Goal: Task Accomplishment & Management: Manage account settings

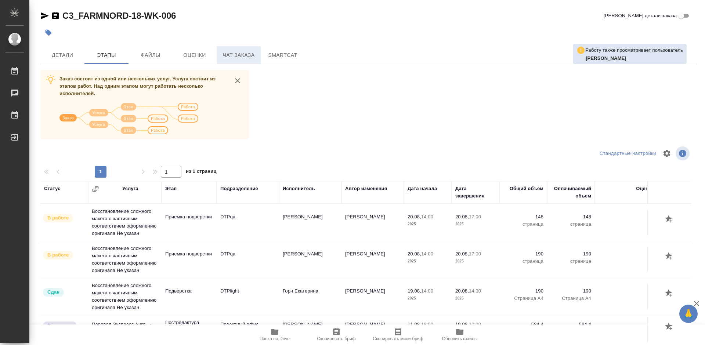
click at [245, 48] on button "Чат заказа" at bounding box center [239, 55] width 44 height 18
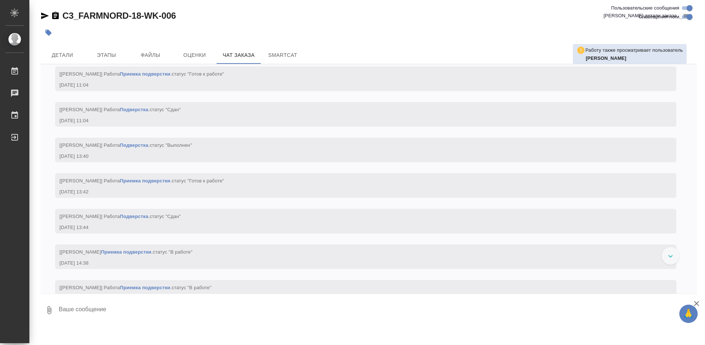
scroll to position [10097, 0]
click at [197, 56] on span "Оценки" at bounding box center [194, 55] width 35 height 9
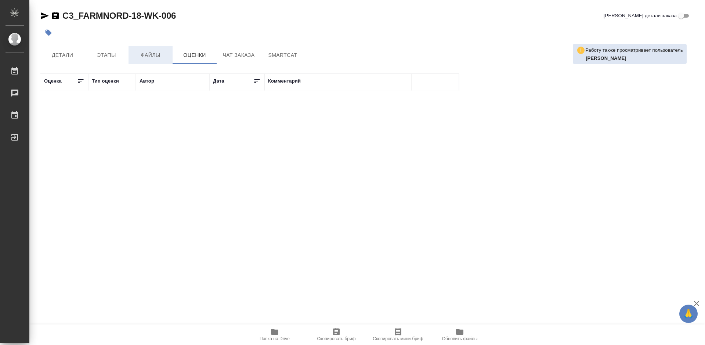
click at [153, 57] on span "Файлы" at bounding box center [150, 55] width 35 height 9
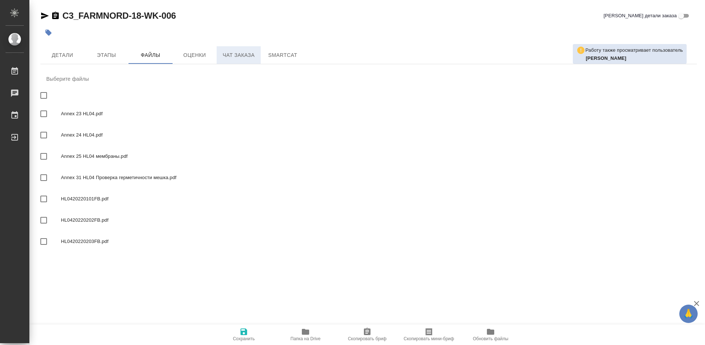
click at [234, 57] on span "Чат заказа" at bounding box center [238, 55] width 35 height 9
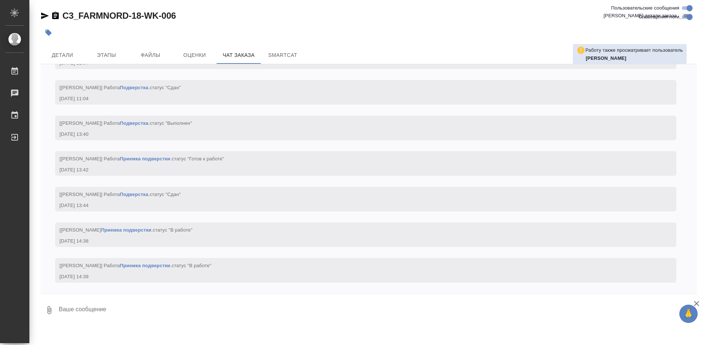
scroll to position [10464, 0]
click at [52, 16] on icon "button" at bounding box center [55, 15] width 7 height 7
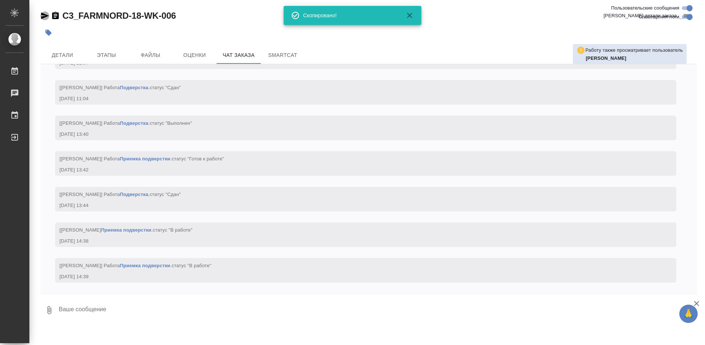
click at [44, 16] on icon "button" at bounding box center [45, 15] width 8 height 7
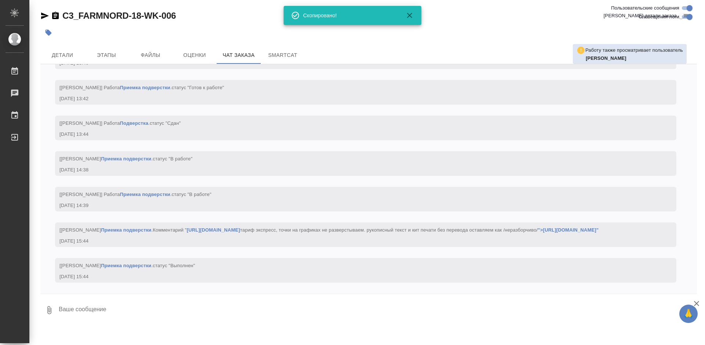
scroll to position [10565, 0]
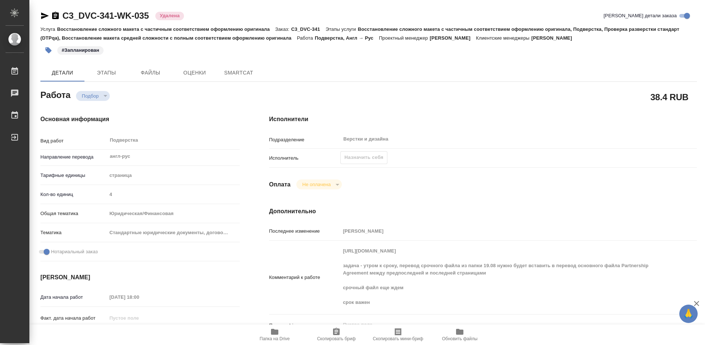
type textarea "x"
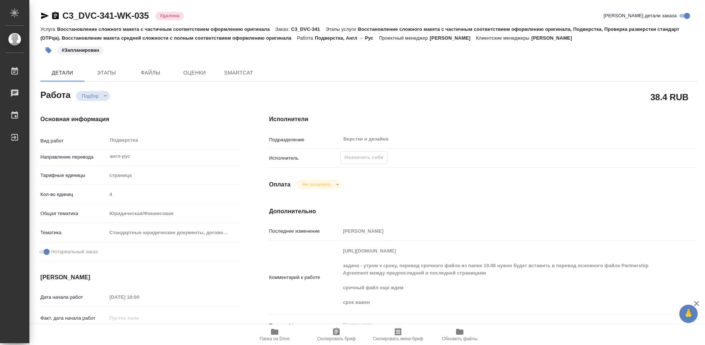
type textarea "x"
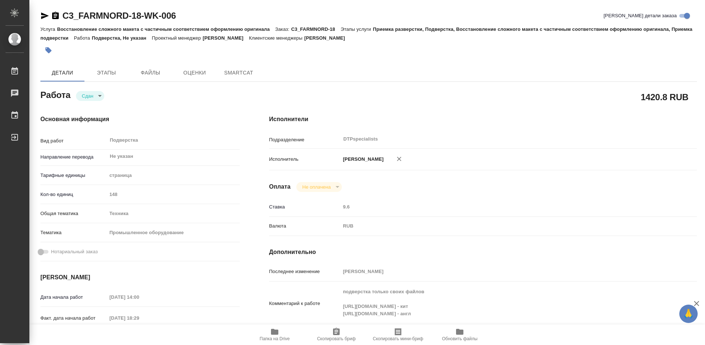
type textarea "x"
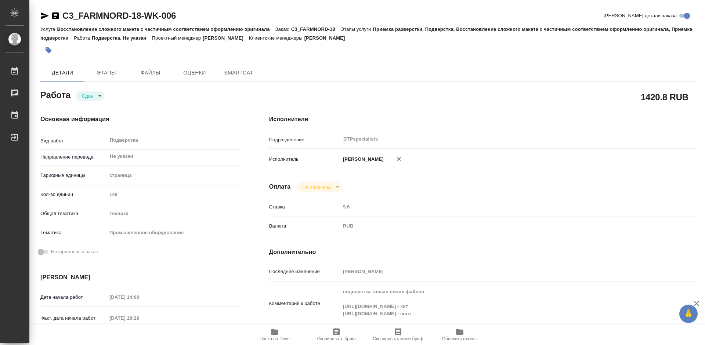
type textarea "x"
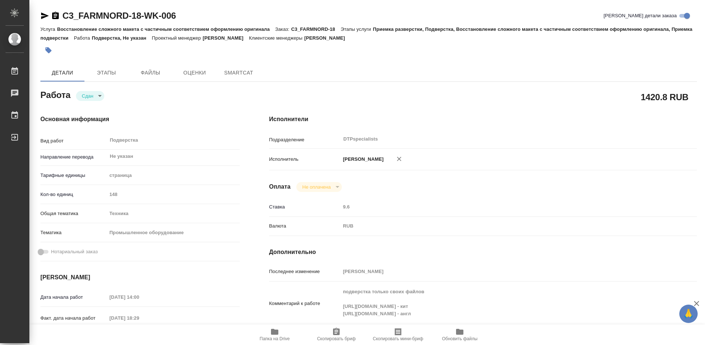
type textarea "x"
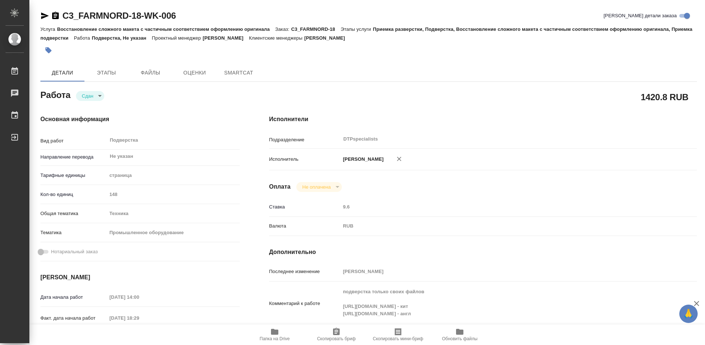
type textarea "x"
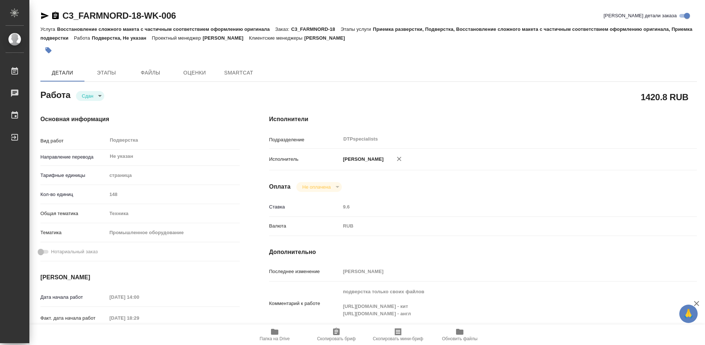
type textarea "x"
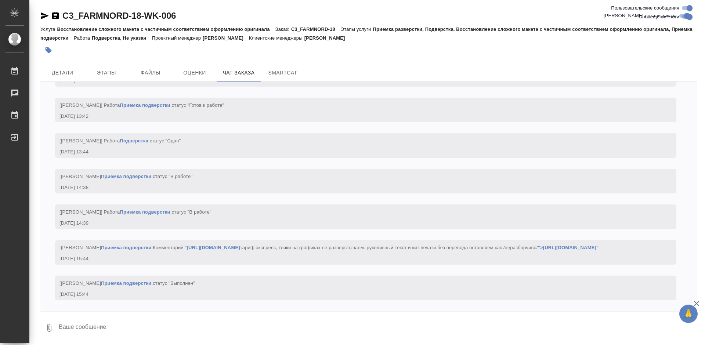
scroll to position [10565, 0]
click at [538, 247] on link "">[URL][DOMAIN_NAME]"" at bounding box center [568, 248] width 61 height 6
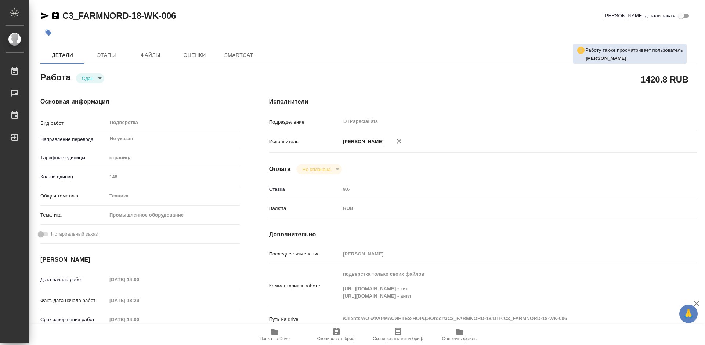
type textarea "x"
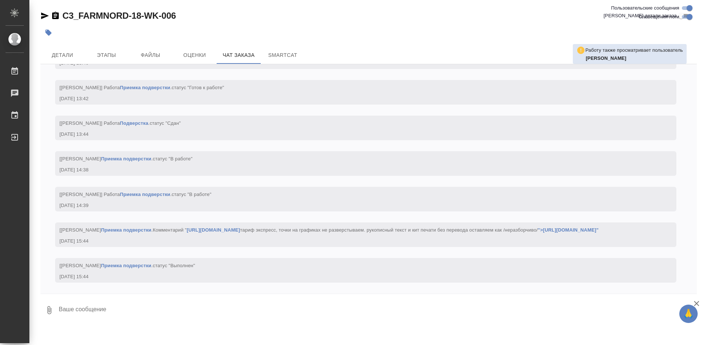
scroll to position [10565, 0]
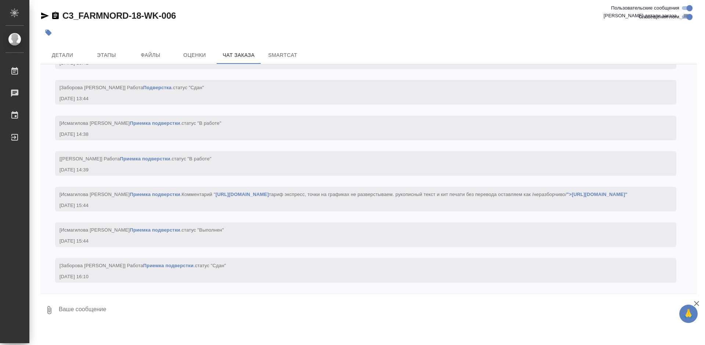
scroll to position [10601, 0]
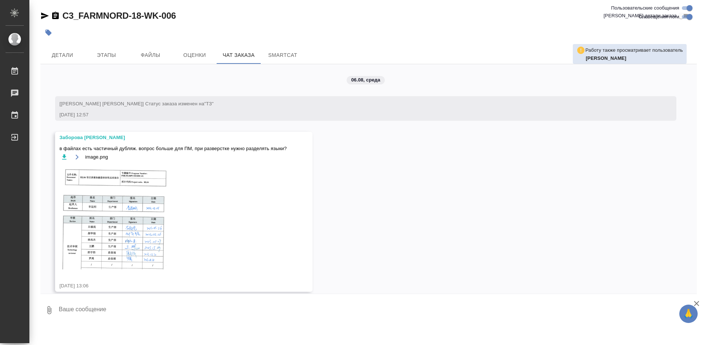
scroll to position [10601, 0]
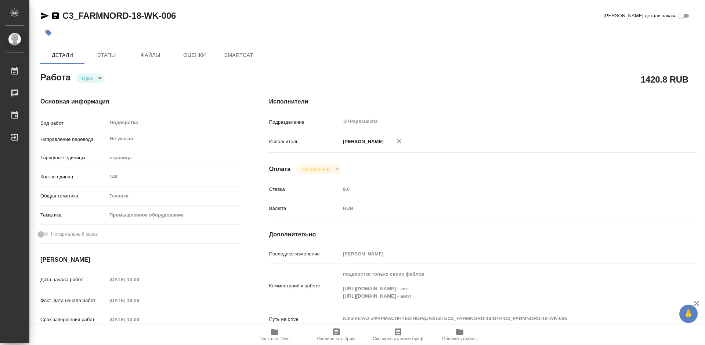
type textarea "x"
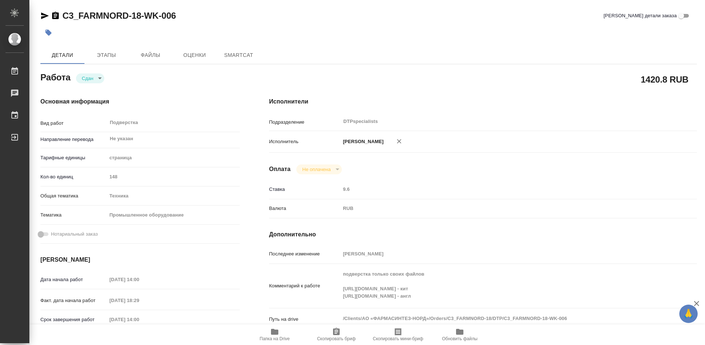
type textarea "x"
